Goal: Check status: Check status

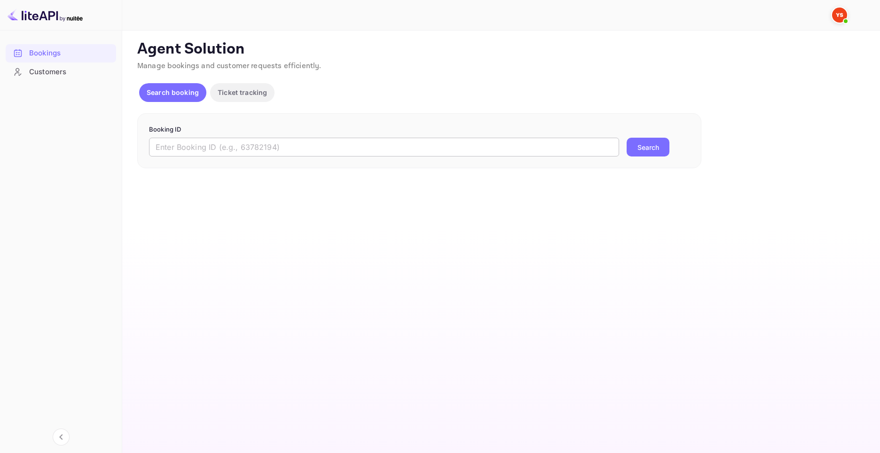
click at [213, 141] on input "text" at bounding box center [384, 147] width 470 height 19
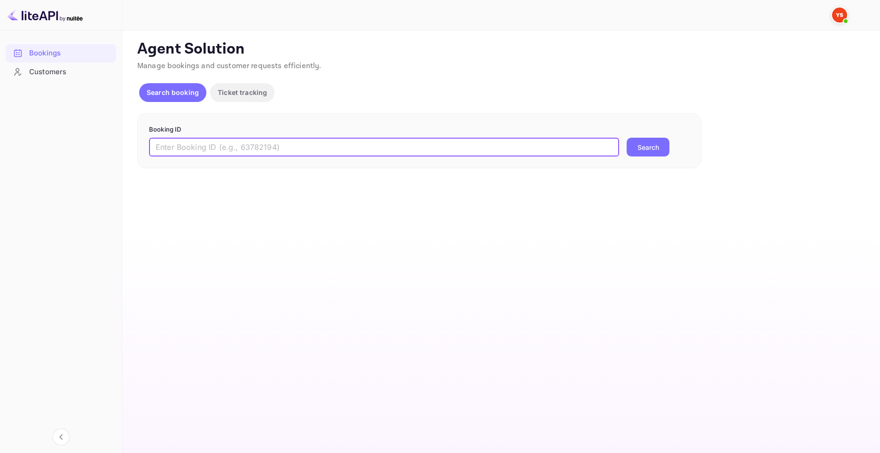
paste input "8749346"
type input "8749346"
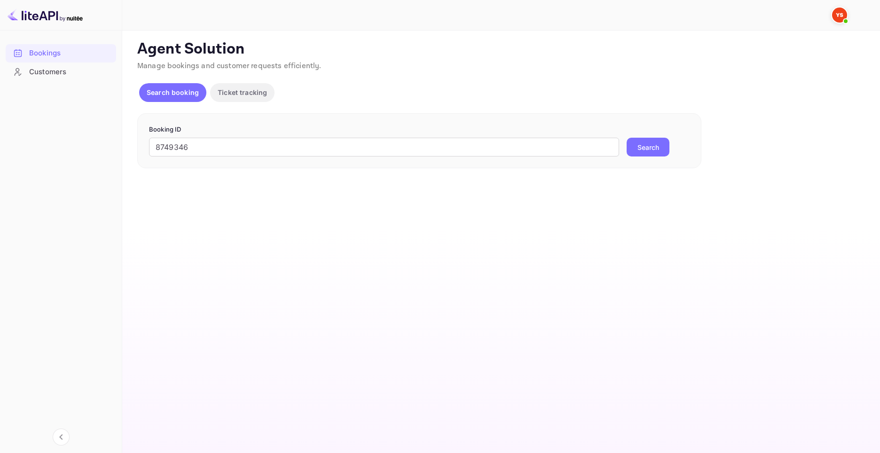
click at [643, 142] on button "Search" at bounding box center [648, 147] width 43 height 19
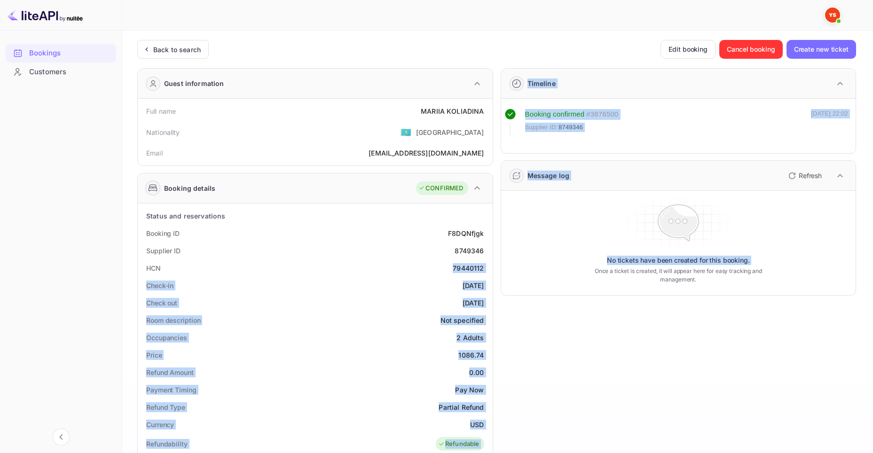
drag, startPoint x: 420, startPoint y: 272, endPoint x: 506, endPoint y: 272, distance: 85.6
click at [506, 272] on div "Guest information Full name MARIIA KOLIADINA Nationality 🇰🇿 Kazakhstan Email ch…" at bounding box center [493, 395] width 726 height 668
click at [507, 270] on div "No tickets have been created for this booking. Once a ticket is created, it wil…" at bounding box center [678, 243] width 347 height 97
click at [493, 268] on div "Timeline Booking confirmed # 3876500 Supplier ID: 8749346 06 Aug 2025 22:02 Mes…" at bounding box center [674, 395] width 363 height 668
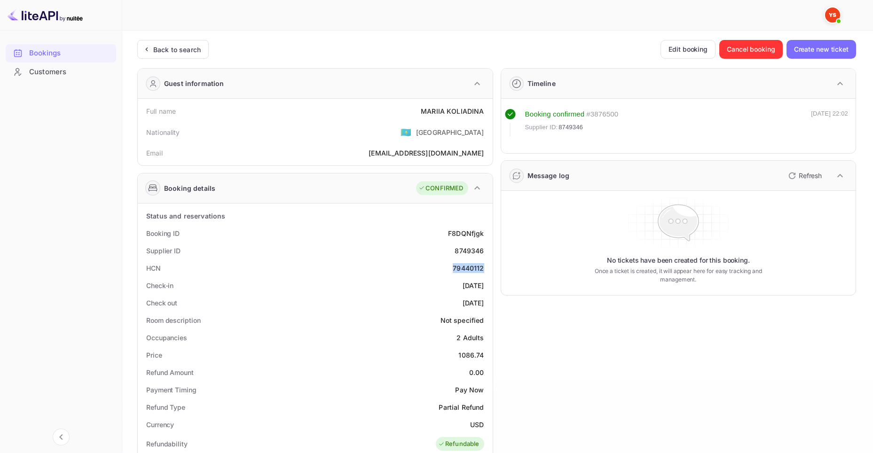
drag, startPoint x: 485, startPoint y: 267, endPoint x: 446, endPoint y: 265, distance: 38.6
click at [446, 265] on div "HCN 79440112" at bounding box center [315, 268] width 347 height 17
copy div "79440112"
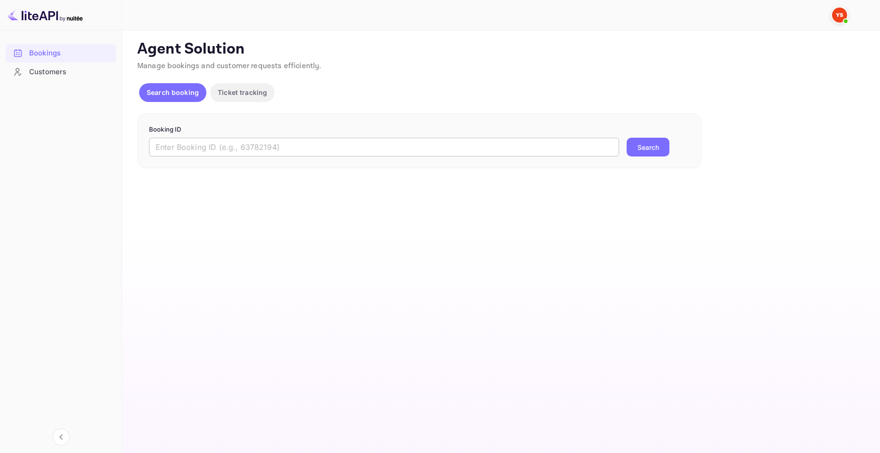
click at [269, 143] on input "text" at bounding box center [384, 147] width 470 height 19
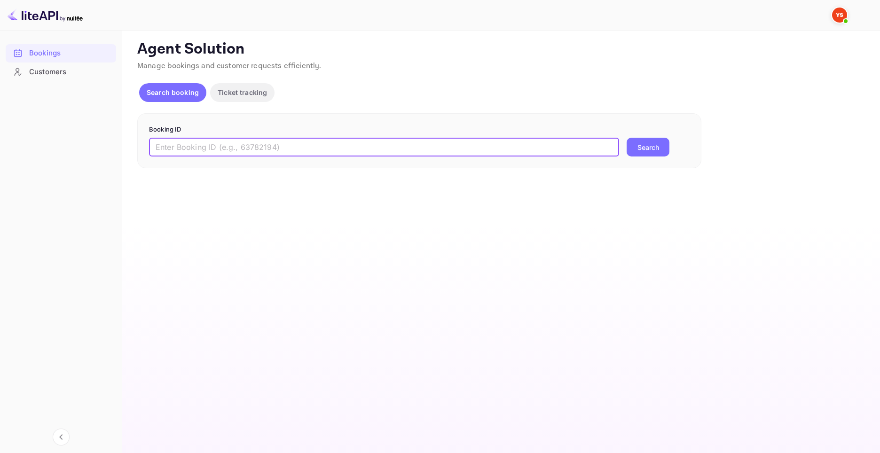
paste input "9109524"
type input "9109524"
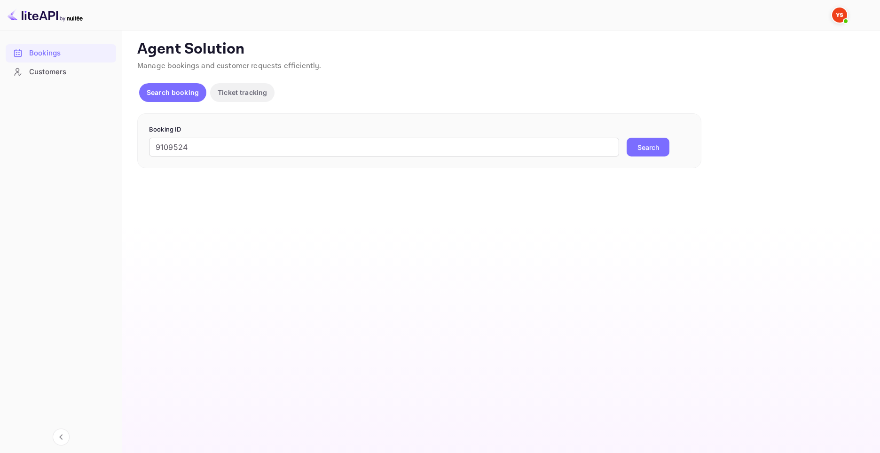
click at [622, 153] on div "9109524 ​ Search" at bounding box center [419, 147] width 541 height 19
click at [640, 144] on button "Search" at bounding box center [648, 147] width 43 height 19
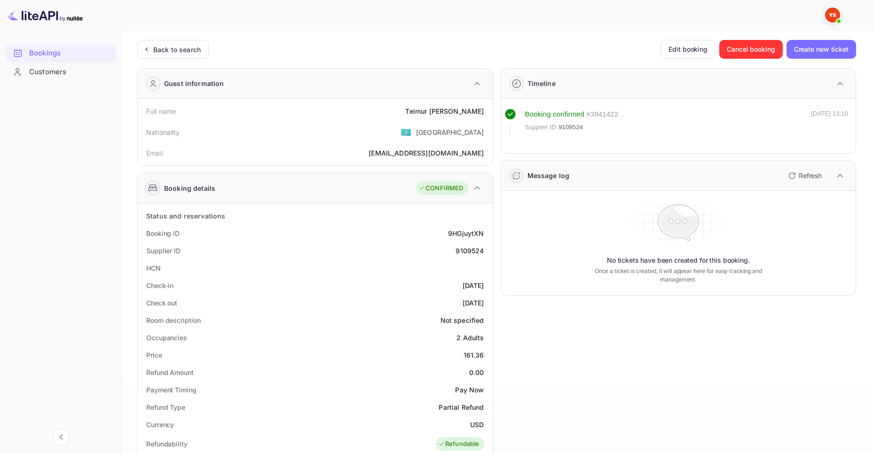
click at [38, 57] on div "Bookings" at bounding box center [70, 53] width 82 height 11
click at [43, 20] on img at bounding box center [45, 15] width 75 height 15
click at [53, 34] on div at bounding box center [61, 35] width 122 height 9
click at [50, 17] on img at bounding box center [45, 15] width 75 height 15
click at [32, 15] on img at bounding box center [45, 15] width 75 height 15
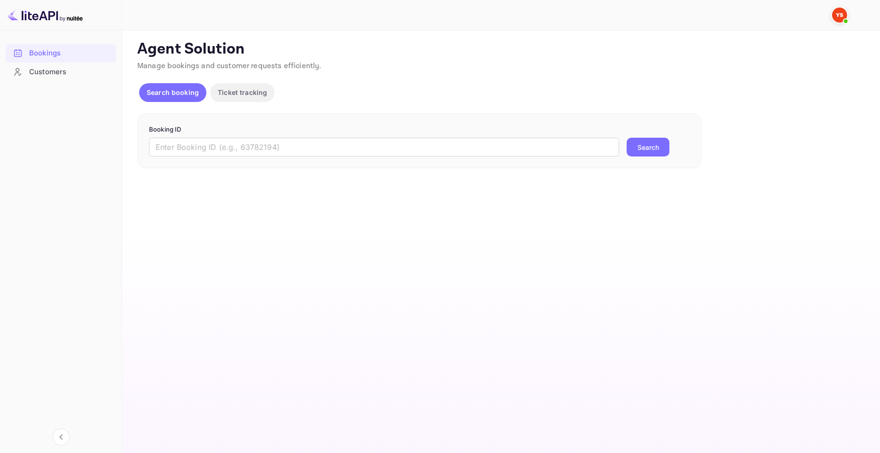
click at [224, 135] on form "Booking ID ​ Search" at bounding box center [419, 141] width 541 height 32
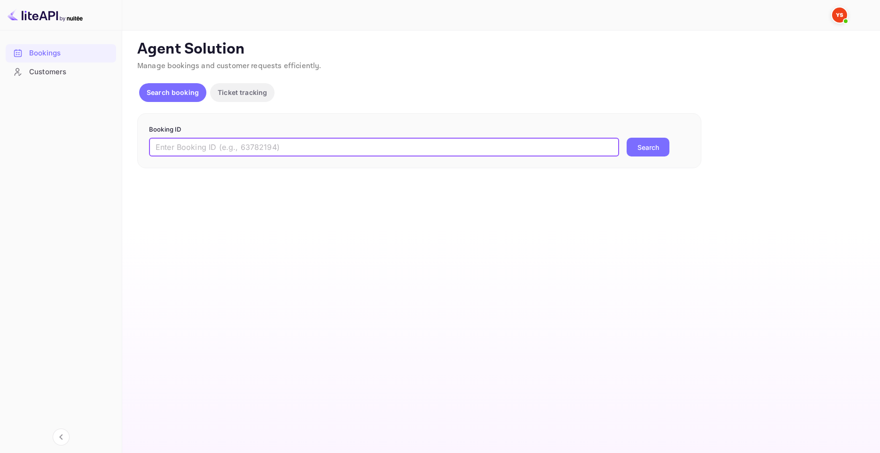
click at [243, 143] on input "text" at bounding box center [384, 147] width 470 height 19
paste input "9267033"
type input "9267033"
click at [648, 154] on button "Search" at bounding box center [648, 147] width 43 height 19
